Goal: Find contact information

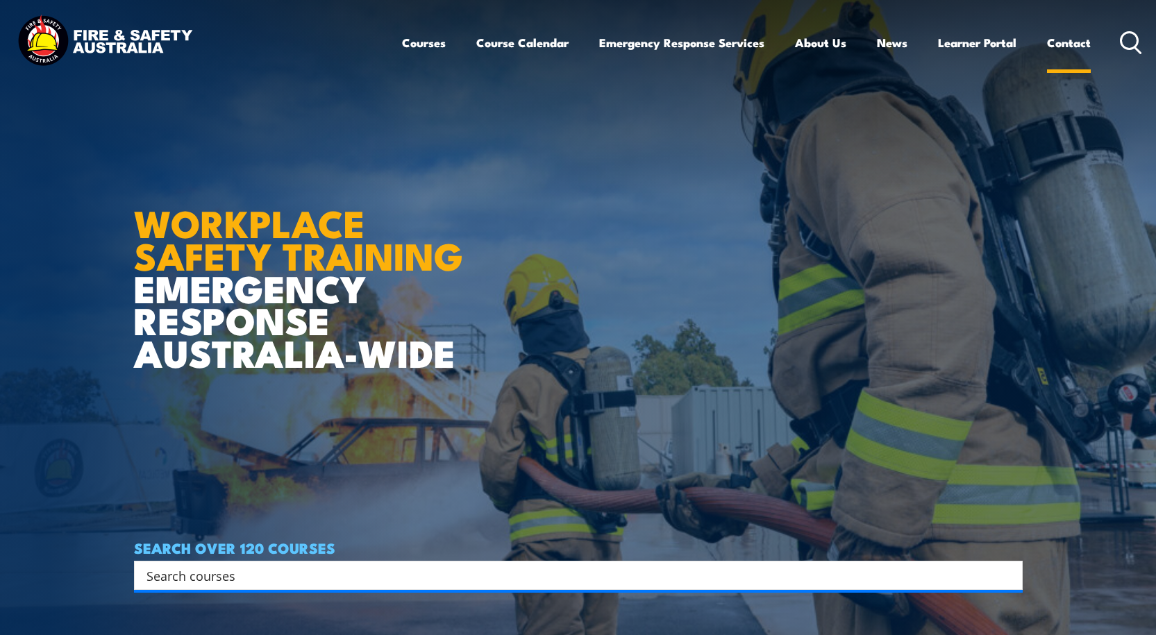
click at [1062, 40] on link "Contact" at bounding box center [1069, 42] width 44 height 37
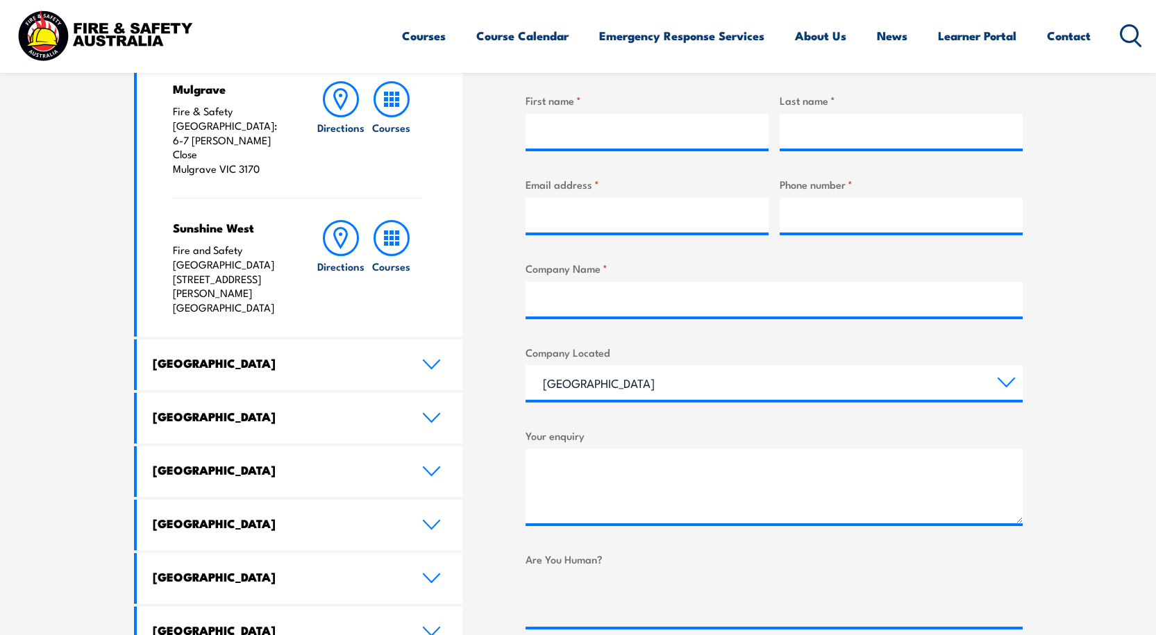
scroll to position [578, 0]
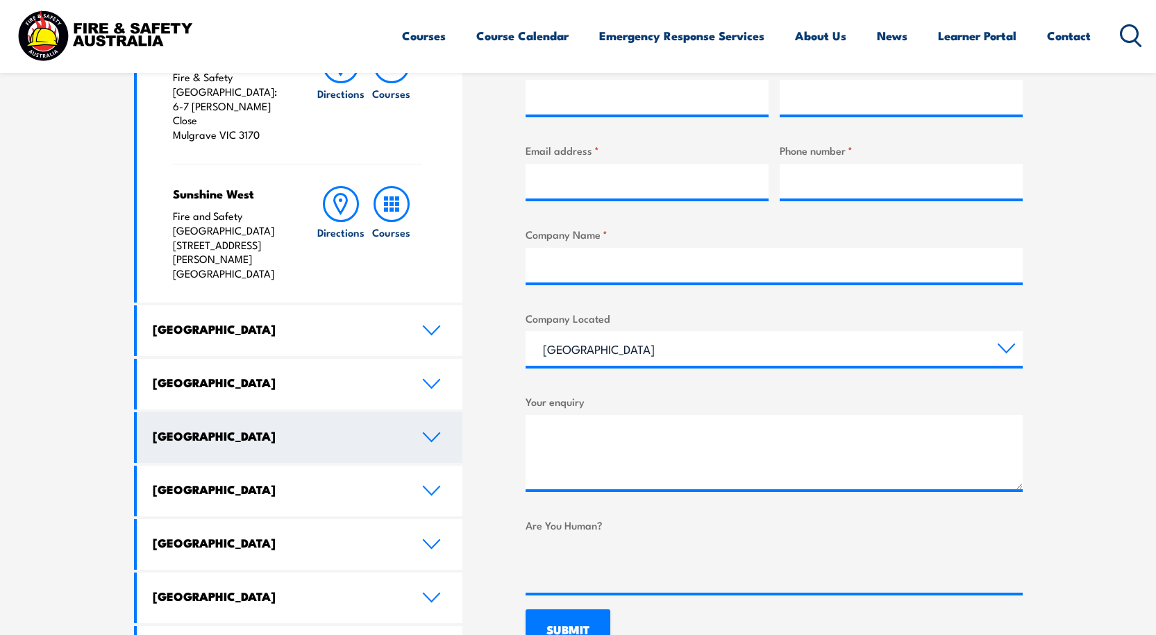
click at [428, 432] on icon at bounding box center [431, 437] width 19 height 11
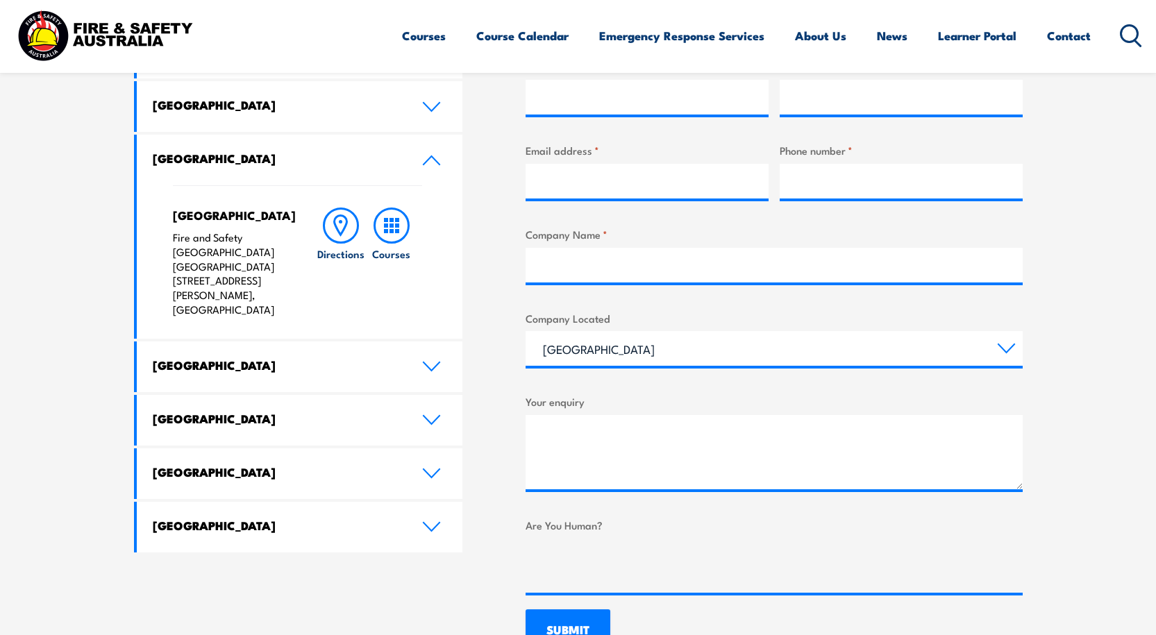
click at [431, 160] on icon at bounding box center [431, 160] width 19 height 11
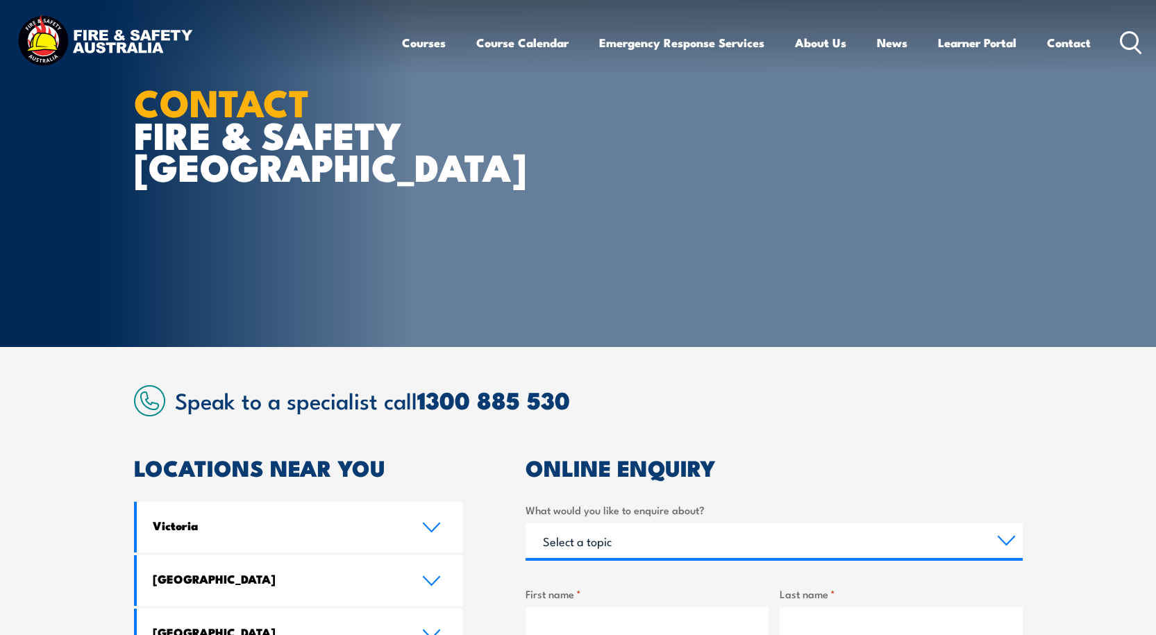
scroll to position [0, 0]
